Goal: Transaction & Acquisition: Purchase product/service

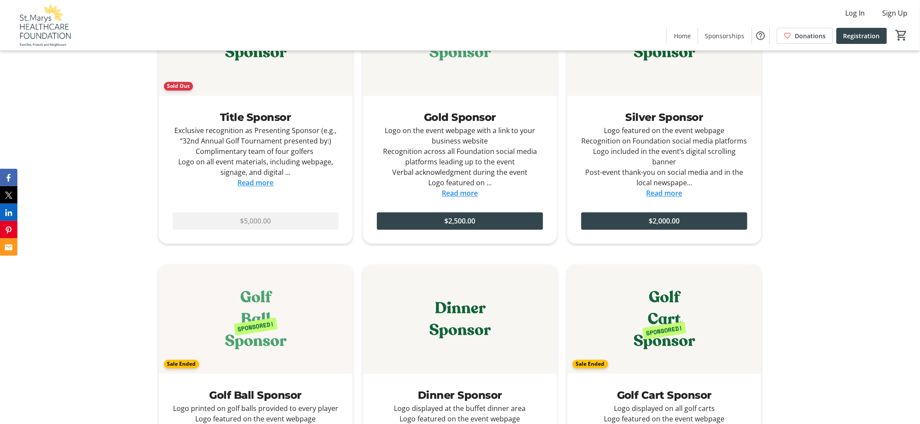
scroll to position [1014, 0]
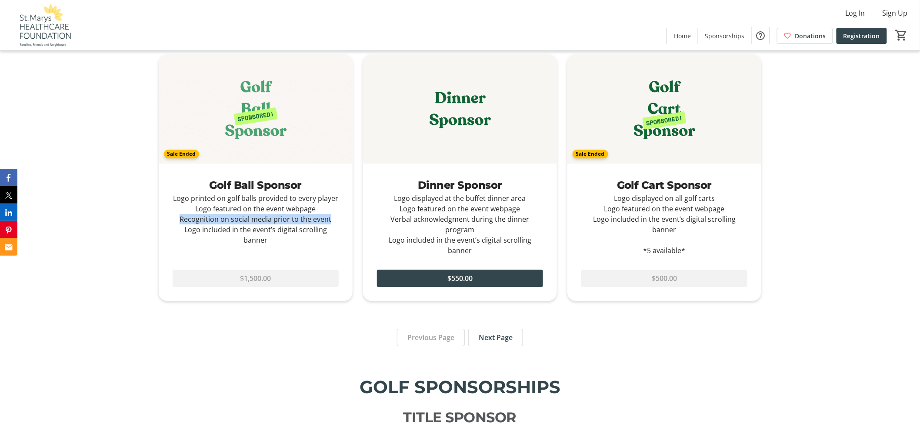
drag, startPoint x: 335, startPoint y: 220, endPoint x: 180, endPoint y: 223, distance: 155.2
click at [180, 223] on div "Logo printed on golf balls provided to every player Logo featured on the event …" at bounding box center [256, 219] width 166 height 52
copy div "Recognition on social media prior to the event"
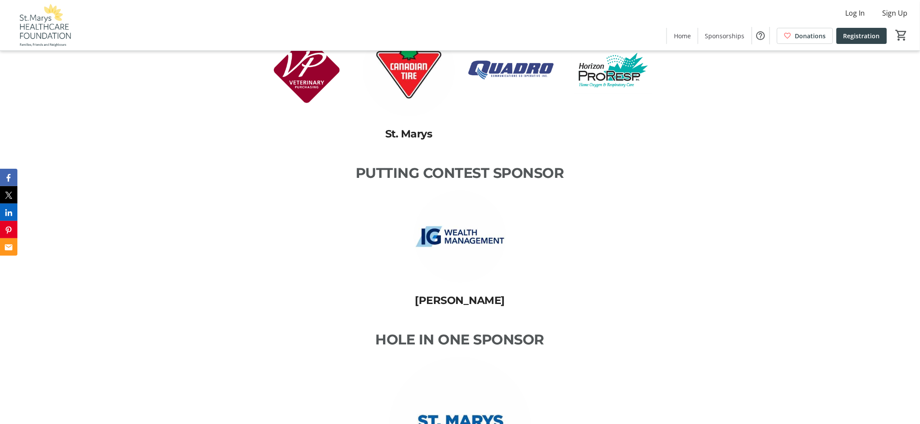
scroll to position [3428, 0]
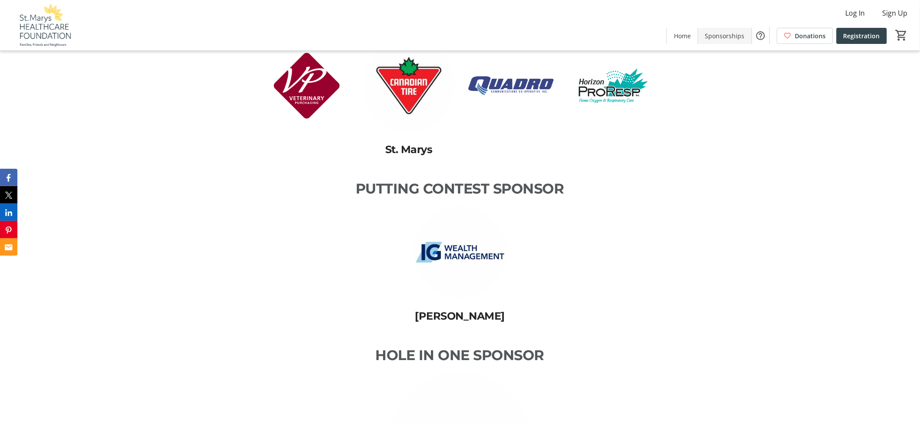
click at [727, 37] on span "Sponsorships" at bounding box center [725, 35] width 40 height 9
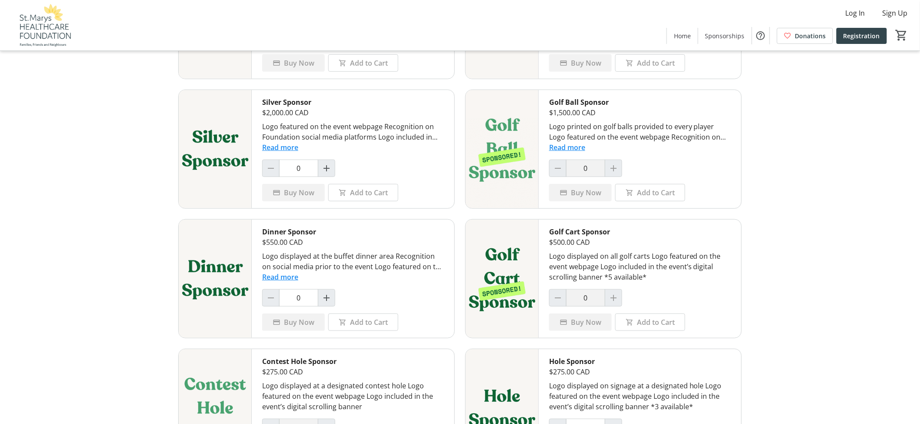
scroll to position [193, 0]
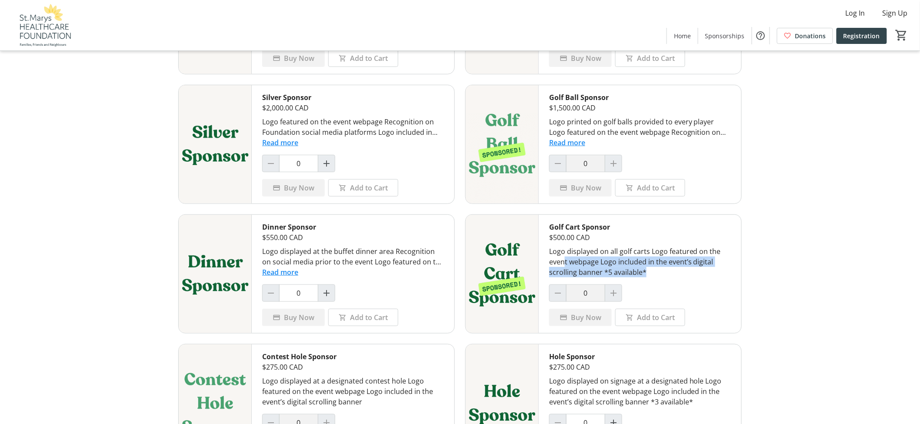
drag, startPoint x: 565, startPoint y: 262, endPoint x: 652, endPoint y: 281, distance: 88.9
click at [651, 276] on div "Logo displayed on all golf carts Logo featured on the event webpage Logo includ…" at bounding box center [640, 261] width 182 height 31
click at [653, 281] on div "Golf Cart Sponsor $500.00 CAD Logo displayed on all golf carts Logo featured on…" at bounding box center [640, 274] width 203 height 118
drag, startPoint x: 656, startPoint y: 276, endPoint x: 646, endPoint y: 273, distance: 10.5
click at [657, 276] on div "Logo displayed on all golf carts Logo featured on the event webpage Logo includ…" at bounding box center [640, 261] width 182 height 31
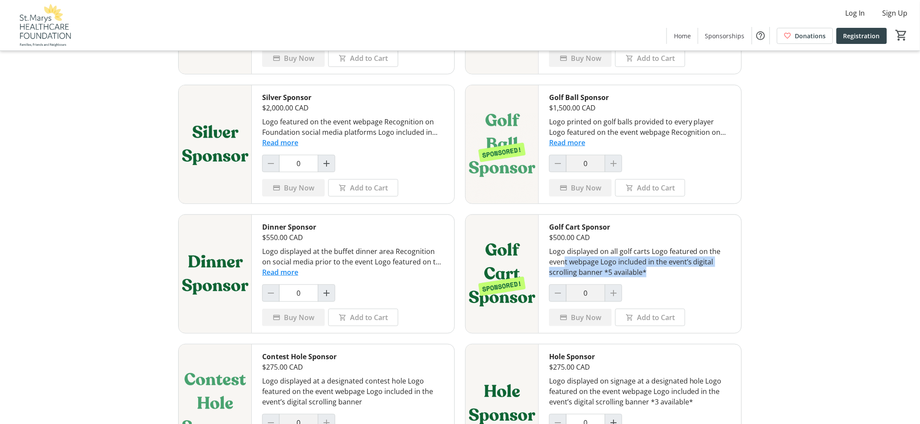
click at [634, 263] on div "Logo displayed on all golf carts Logo featured on the event webpage Logo includ…" at bounding box center [640, 261] width 182 height 31
click at [290, 274] on button "Read more" at bounding box center [280, 272] width 36 height 10
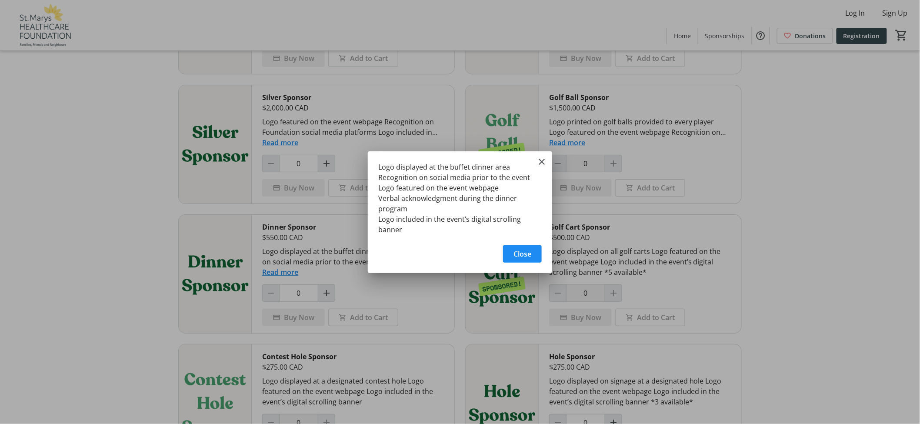
scroll to position [0, 0]
drag, startPoint x: 401, startPoint y: 189, endPoint x: 473, endPoint y: 201, distance: 73.1
click at [0, 0] on div "Logo displayed at the buffet dinner area Recognition on social media prior to t…" at bounding box center [0, 0] width 0 height 0
click at [477, 206] on div "Logo displayed at the buffet dinner area Recognition on social media prior to t…" at bounding box center [460, 195] width 184 height 89
drag, startPoint x: 418, startPoint y: 223, endPoint x: 467, endPoint y: 231, distance: 49.7
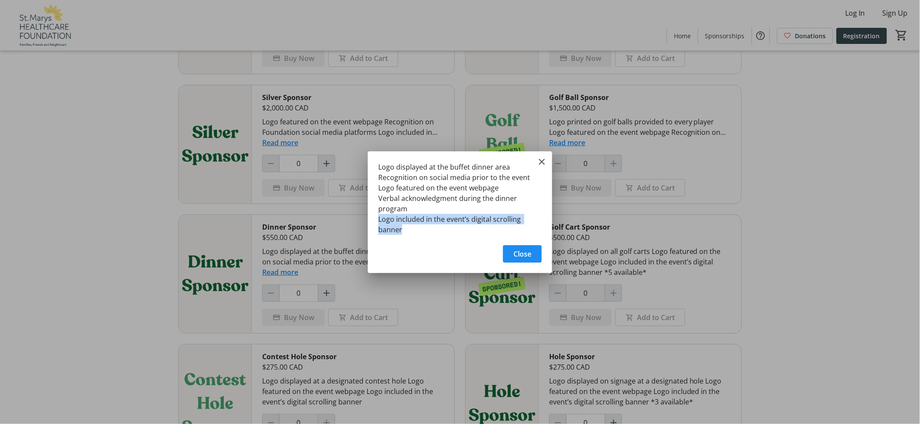
click at [467, 231] on div "Logo displayed at the buffet dinner area Recognition on social media prior to t…" at bounding box center [460, 195] width 184 height 89
click at [464, 232] on div "Logo displayed at the buffet dinner area Recognition on social media prior to t…" at bounding box center [460, 195] width 184 height 89
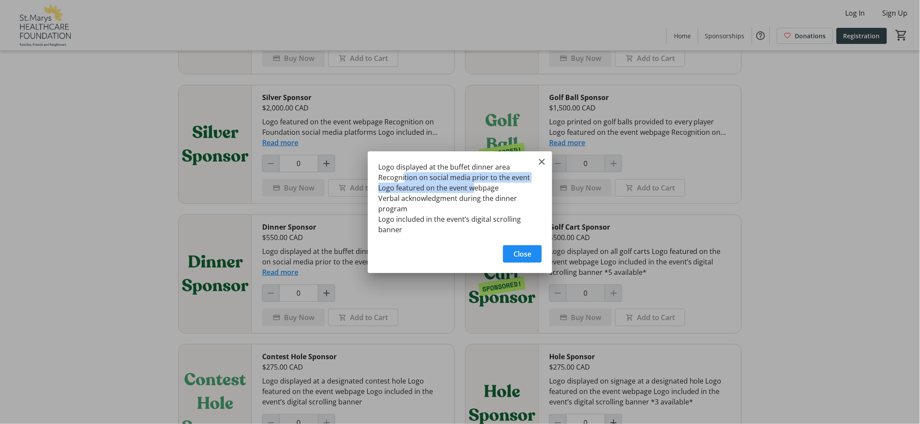
drag, startPoint x: 405, startPoint y: 180, endPoint x: 471, endPoint y: 190, distance: 66.9
click at [0, 0] on div "Logo displayed at the buffet dinner area Recognition on social media prior to t…" at bounding box center [0, 0] width 0 height 0
click at [468, 205] on div "Logo displayed at the buffet dinner area Recognition on social media prior to t…" at bounding box center [460, 195] width 184 height 89
click at [540, 164] on mat-icon "Close" at bounding box center [541, 161] width 10 height 10
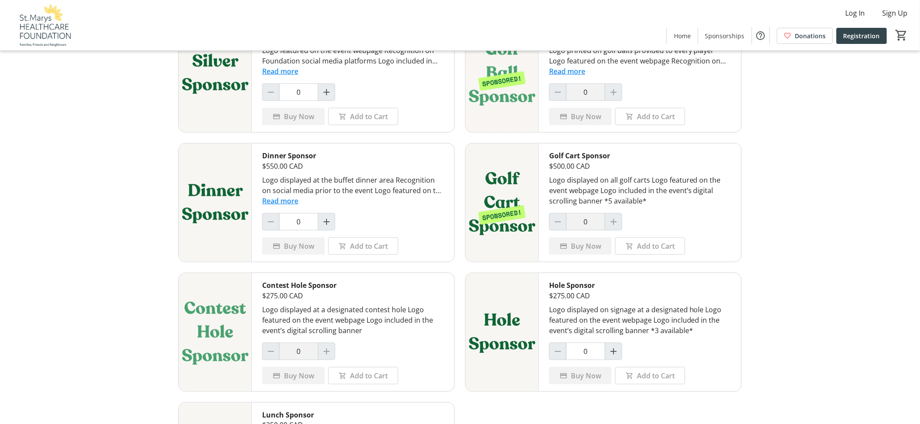
scroll to position [290, 0]
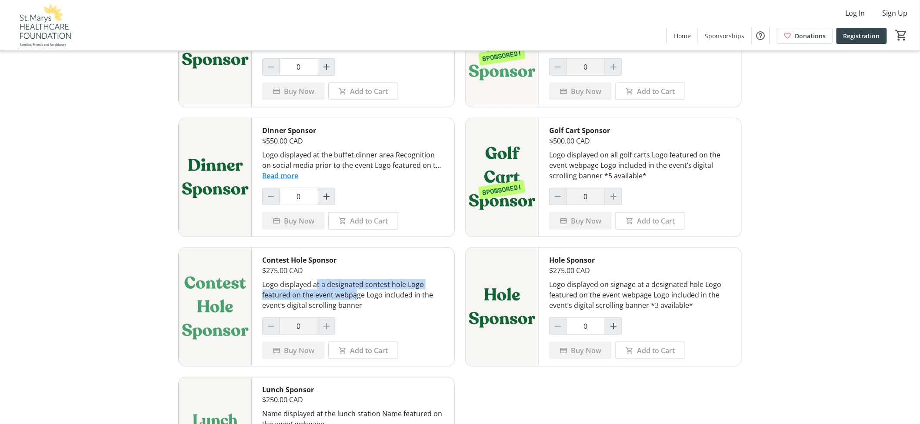
drag, startPoint x: 316, startPoint y: 288, endPoint x: 361, endPoint y: 299, distance: 46.9
click at [361, 299] on div "Logo displayed at a designated contest hole Logo featured on the event webpage …" at bounding box center [353, 294] width 182 height 31
click at [371, 304] on div "Logo displayed at a designated contest hole Logo featured on the event webpage …" at bounding box center [353, 294] width 182 height 31
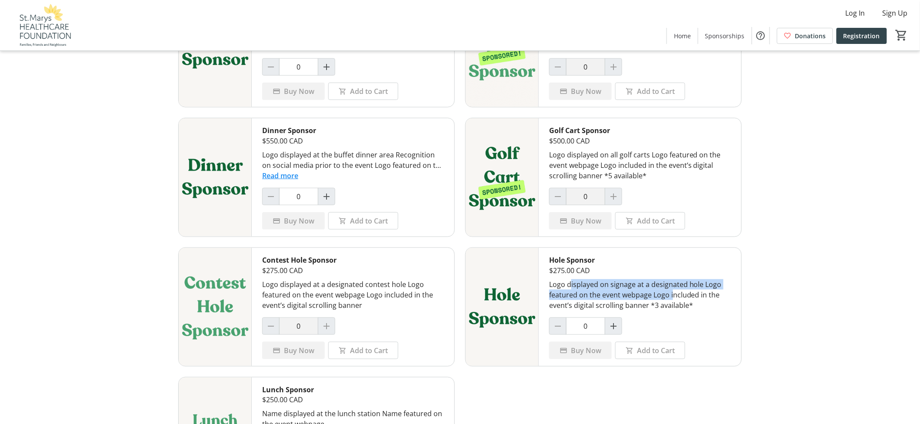
drag, startPoint x: 572, startPoint y: 288, endPoint x: 674, endPoint y: 298, distance: 101.8
click at [674, 298] on div "Logo displayed on signage at a designated hole Logo featured on the event webpa…" at bounding box center [640, 294] width 182 height 31
click at [672, 301] on div "Logo displayed on signage at a designated hole Logo featured on the event webpa…" at bounding box center [640, 294] width 182 height 31
drag, startPoint x: 613, startPoint y: 296, endPoint x: 668, endPoint y: 299, distance: 54.8
click at [660, 298] on div "Logo displayed on signage at a designated hole Logo featured on the event webpa…" at bounding box center [640, 294] width 182 height 31
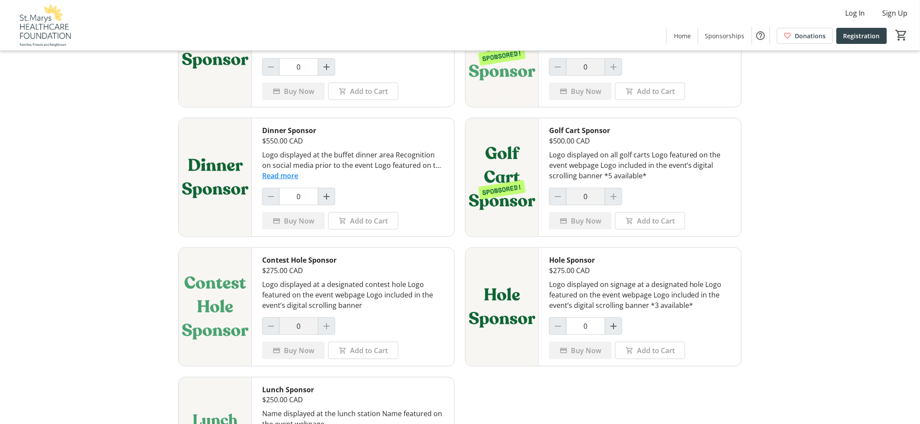
click at [674, 299] on div "Logo displayed on signage at a designated hole Logo featured on the event webpa…" at bounding box center [640, 294] width 182 height 31
click at [665, 306] on div "Logo displayed on signage at a designated hole Logo featured on the event webpa…" at bounding box center [640, 294] width 182 height 31
click at [422, 313] on div "Contest Hole Sponsor $275.00 CAD Logo displayed at a designated contest hole Lo…" at bounding box center [353, 307] width 203 height 118
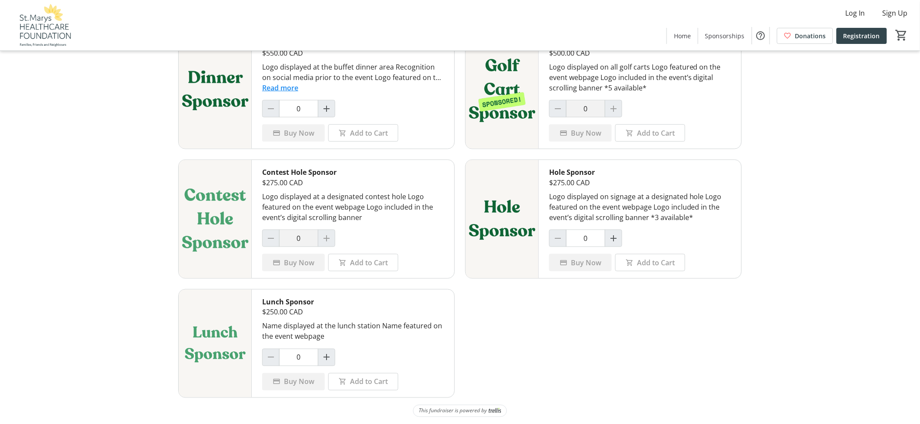
scroll to position [379, 0]
drag, startPoint x: 358, startPoint y: 326, endPoint x: 383, endPoint y: 341, distance: 28.9
click at [379, 336] on div "Name displayed at the lunch station Name featured on the event webpage" at bounding box center [353, 331] width 182 height 21
click at [383, 341] on div "Lunch Sponsor $250.00 CAD Name displayed at the lunch station Name featured on …" at bounding box center [353, 344] width 203 height 108
click at [686, 36] on span "Home" at bounding box center [682, 35] width 17 height 9
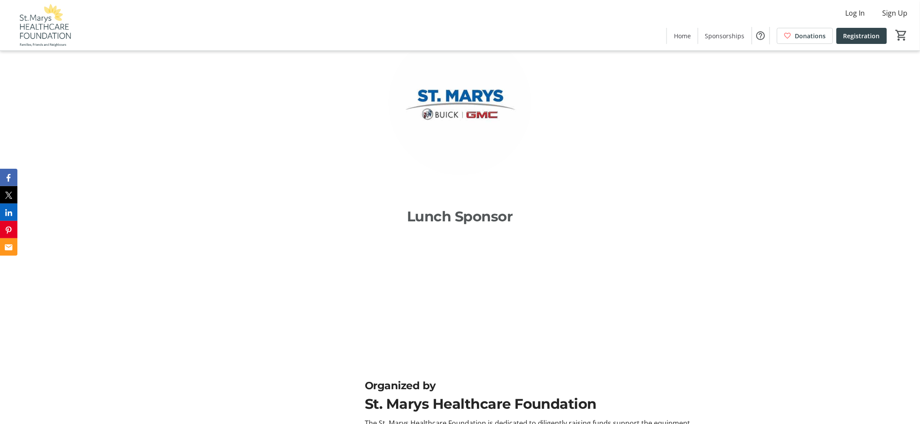
scroll to position [3862, 0]
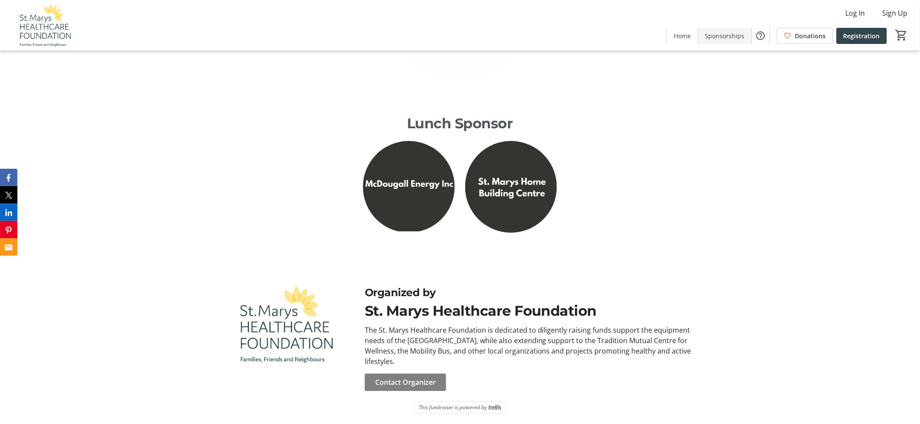
click at [729, 35] on span "Sponsorships" at bounding box center [725, 35] width 40 height 9
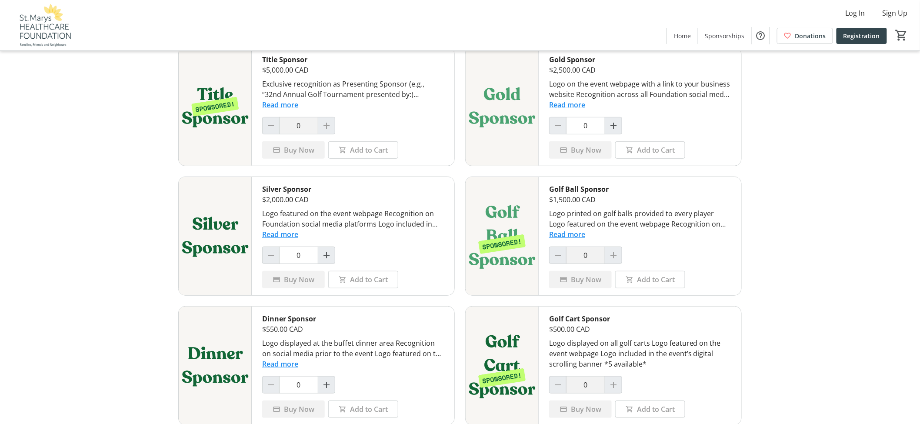
scroll to position [193, 0]
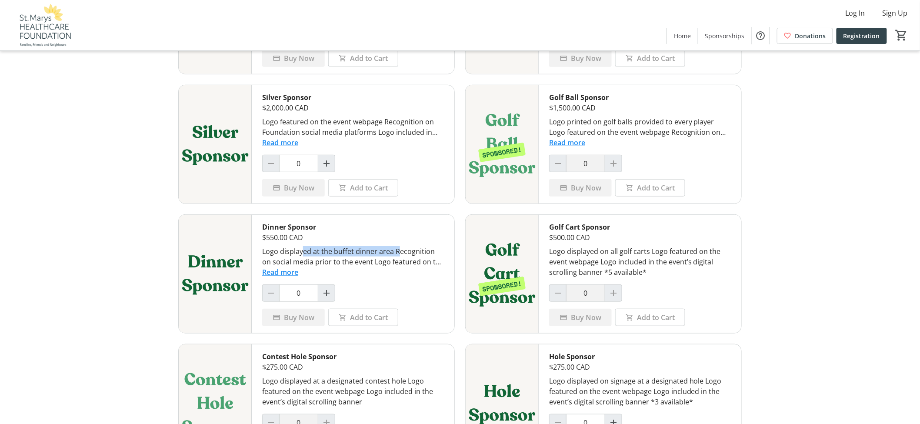
drag, startPoint x: 302, startPoint y: 253, endPoint x: 416, endPoint y: 266, distance: 114.6
click at [413, 262] on div "Logo displayed at the buffet dinner area Recognition on social media prior to t…" at bounding box center [353, 256] width 182 height 21
click at [416, 267] on div "Logo displayed at the buffet dinner area Recognition on social media prior to t…" at bounding box center [353, 256] width 182 height 21
drag, startPoint x: 434, startPoint y: 256, endPoint x: 451, endPoint y: 267, distance: 20.3
click at [452, 266] on div "Dinner Sponsor $550.00 CAD Logo displayed at the buffet dinner area Recognition…" at bounding box center [353, 274] width 203 height 118
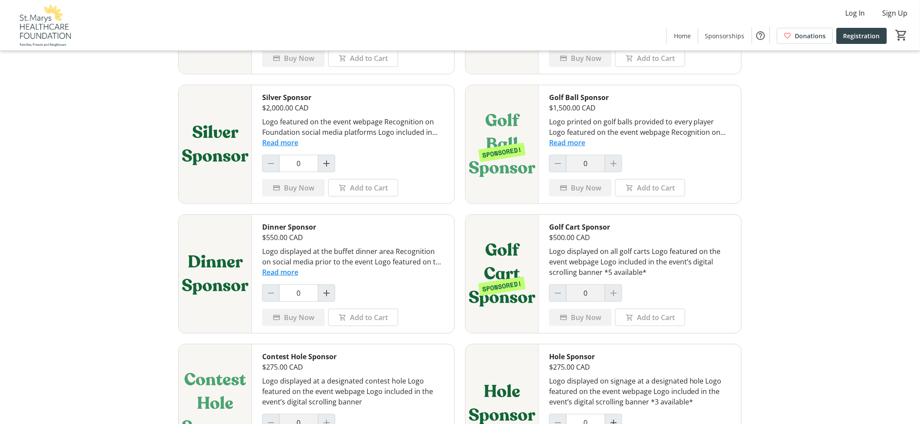
click at [441, 281] on div "Dinner Sponsor $550.00 CAD Logo displayed at the buffet dinner area Recognition…" at bounding box center [353, 274] width 203 height 118
click at [287, 276] on button "Read more" at bounding box center [280, 272] width 36 height 10
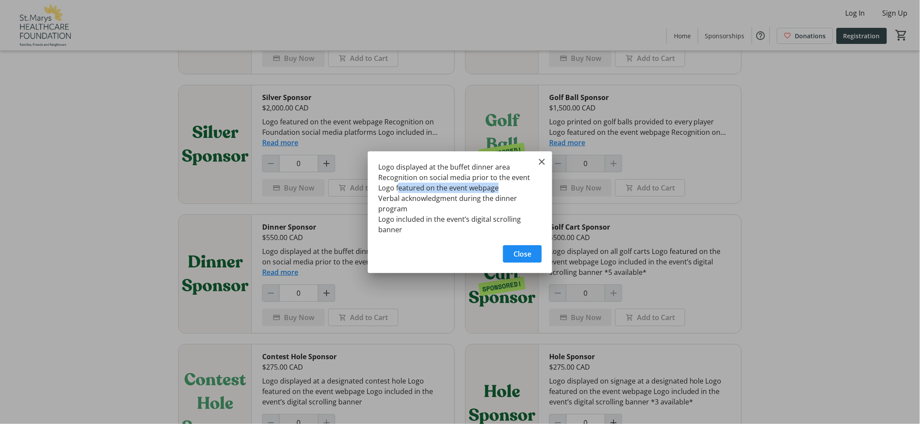
drag, startPoint x: 441, startPoint y: 186, endPoint x: 459, endPoint y: 203, distance: 25.2
click at [496, 192] on div "Logo displayed at the buffet dinner area Recognition on social media prior to t…" at bounding box center [460, 195] width 184 height 89
drag, startPoint x: 436, startPoint y: 203, endPoint x: 459, endPoint y: 205, distance: 23.1
click at [459, 205] on div "Logo displayed at the buffet dinner area Recognition on social media prior to t…" at bounding box center [460, 195] width 184 height 89
click at [450, 210] on div "Logo displayed at the buffet dinner area Recognition on social media prior to t…" at bounding box center [460, 195] width 184 height 89
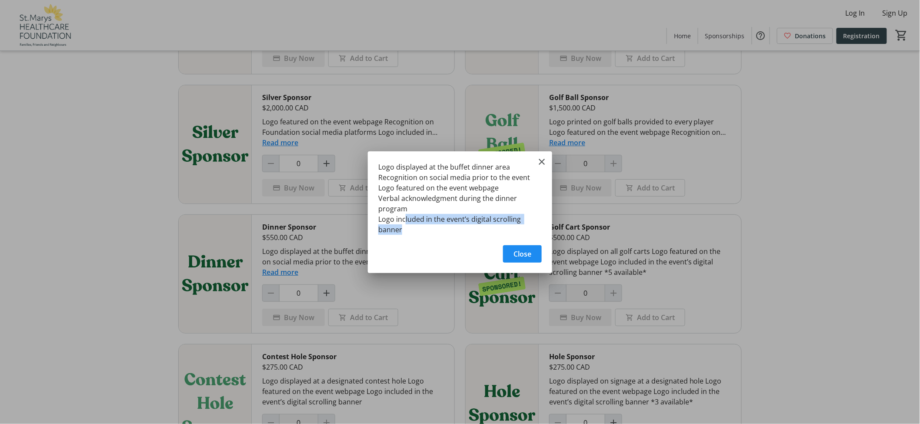
drag, startPoint x: 404, startPoint y: 216, endPoint x: 454, endPoint y: 227, distance: 50.6
click at [454, 227] on div "Logo displayed at the buffet dinner area Recognition on social media prior to t…" at bounding box center [460, 195] width 184 height 89
click at [453, 233] on div "Logo displayed at the buffet dinner area Recognition on social media prior to t…" at bounding box center [460, 195] width 184 height 89
drag, startPoint x: 392, startPoint y: 175, endPoint x: 483, endPoint y: 181, distance: 91.1
click at [0, 0] on div "Logo displayed at the buffet dinner area Recognition on social media prior to t…" at bounding box center [0, 0] width 0 height 0
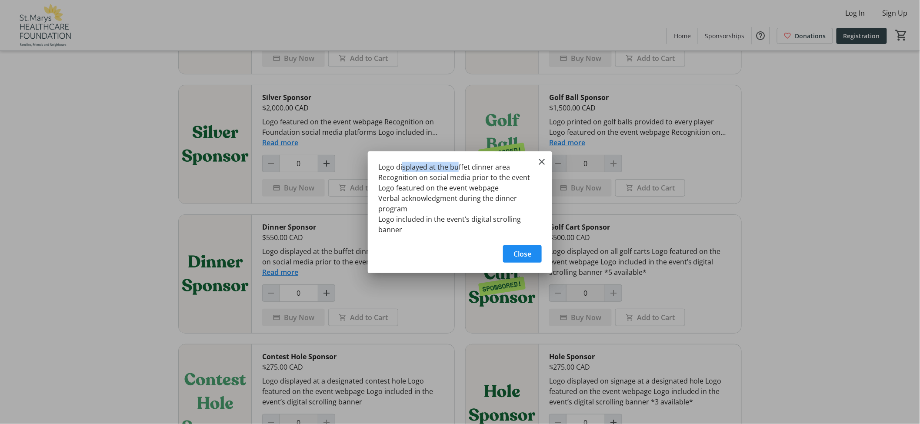
drag, startPoint x: 434, startPoint y: 167, endPoint x: 465, endPoint y: 188, distance: 37.6
click at [0, 0] on div "Logo displayed at the buffet dinner area Recognition on social media prior to t…" at bounding box center [0, 0] width 0 height 0
click at [537, 257] on span "button" at bounding box center [522, 253] width 39 height 21
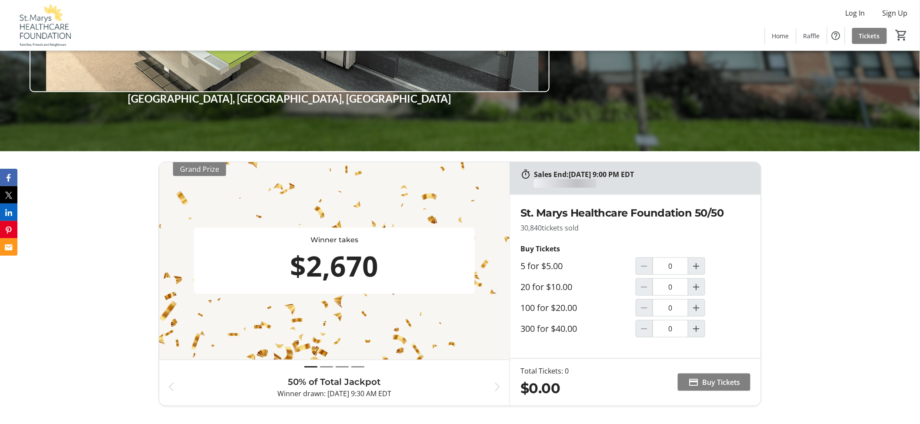
scroll to position [290, 0]
